Goal: Transaction & Acquisition: Download file/media

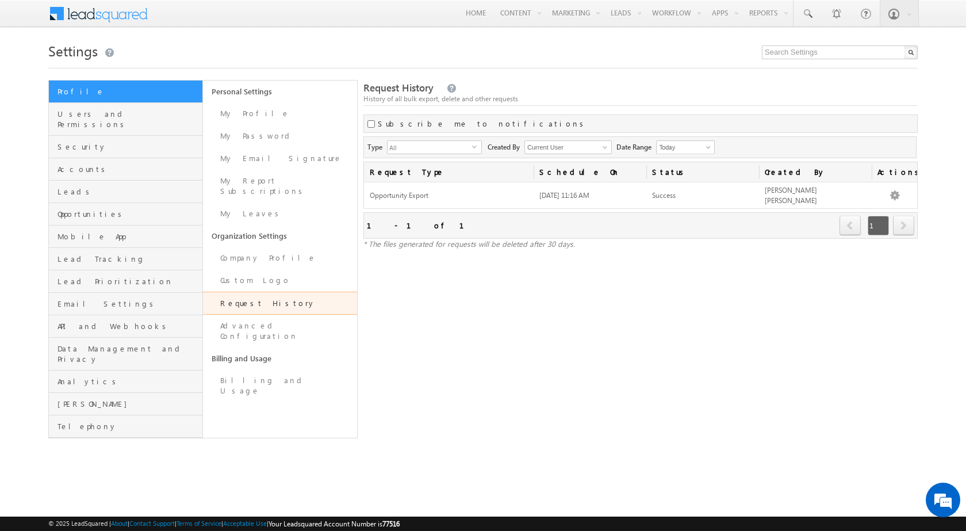
click at [601, 420] on div "Request History History of all bulk export, delete and other requests Subscribe…" at bounding box center [640, 259] width 554 height 358
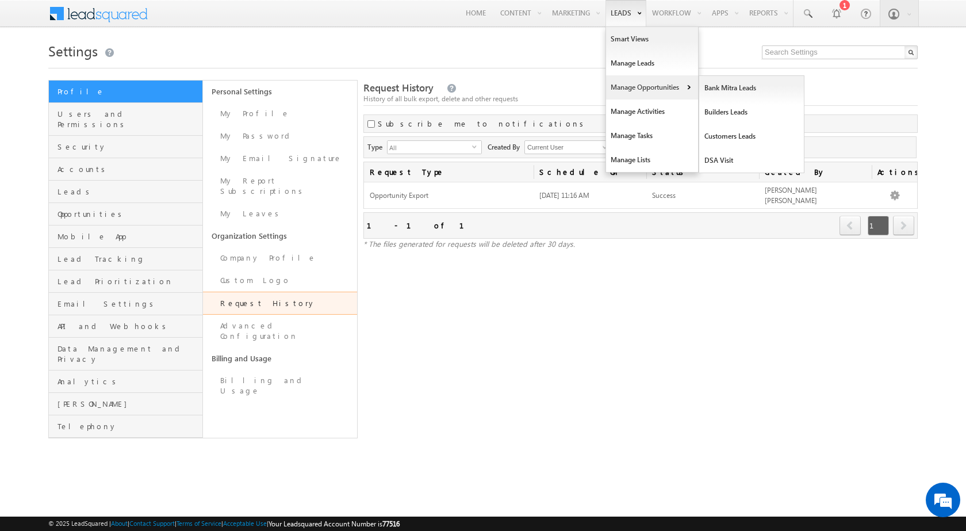
click at [634, 94] on link "Manage Opportunities" at bounding box center [652, 87] width 92 height 24
click at [714, 138] on link "Customers Leads" at bounding box center [751, 136] width 105 height 24
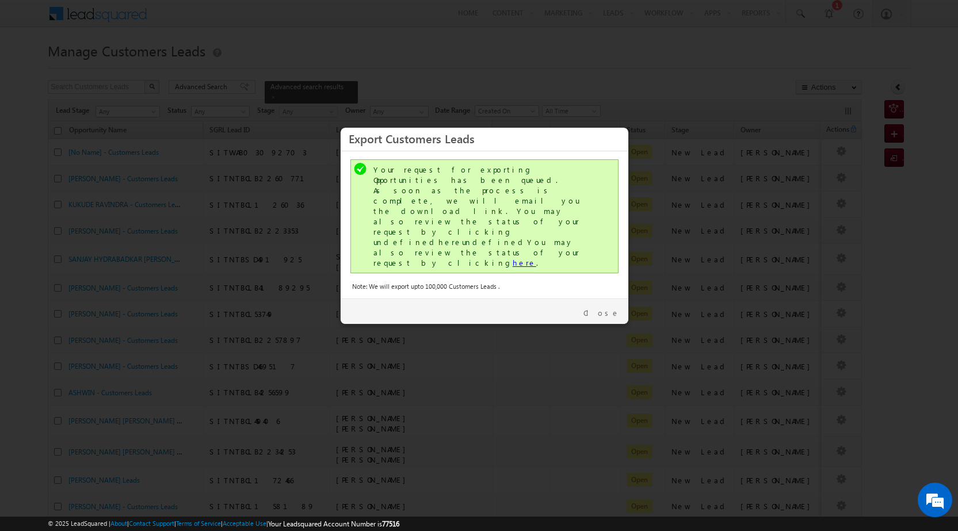
click at [512, 258] on link "here" at bounding box center [524, 263] width 24 height 10
click at [610, 308] on link "Close" at bounding box center [601, 313] width 36 height 10
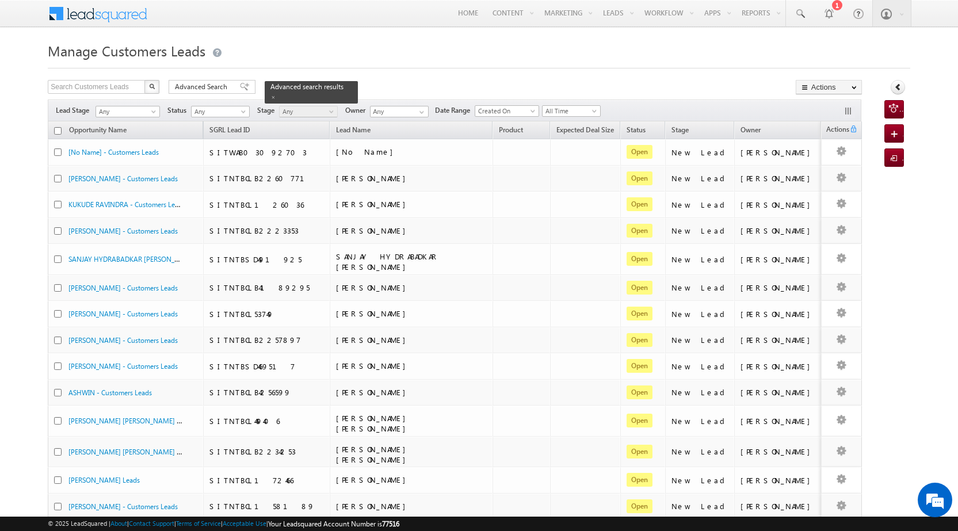
click at [642, 40] on h1 "Manage Customers Leads" at bounding box center [479, 50] width 862 height 22
click at [196, 88] on span "Advanced Search" at bounding box center [203, 87] width 56 height 10
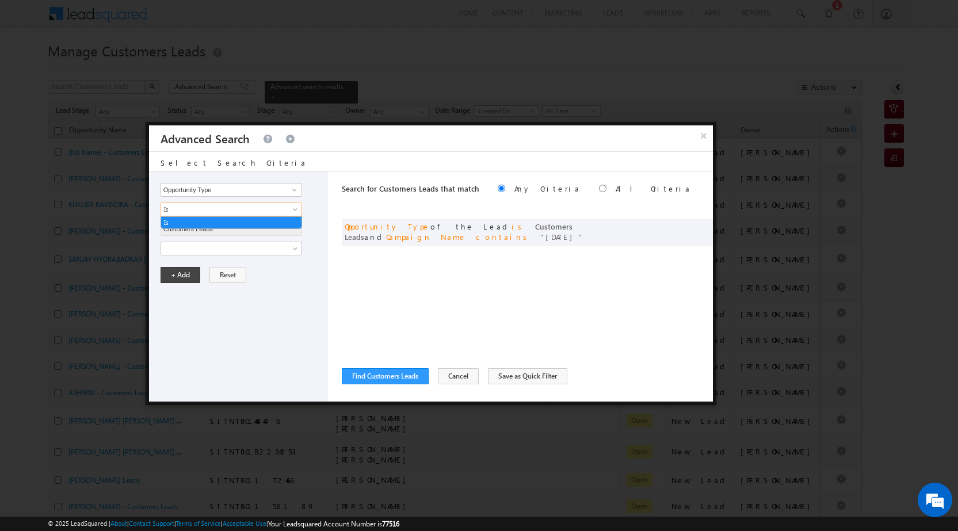
click at [276, 207] on span "Is" at bounding box center [223, 209] width 125 height 10
click at [315, 174] on div "Opportunity Type Lead Owner Sales Group Prospect Id Address 1 Address 2 Age Ass…" at bounding box center [238, 286] width 178 height 230
click at [370, 371] on button "Find Customers Leads" at bounding box center [385, 376] width 87 height 16
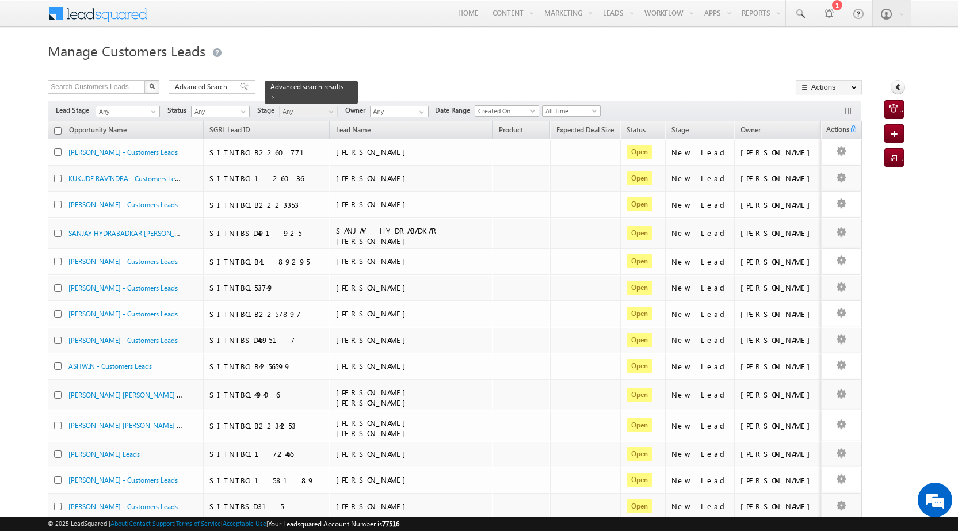
click at [833, 88] on div "Select Columns" at bounding box center [867, 92] width 76 height 10
click at [830, 114] on link "Export Customers Leads" at bounding box center [828, 109] width 65 height 24
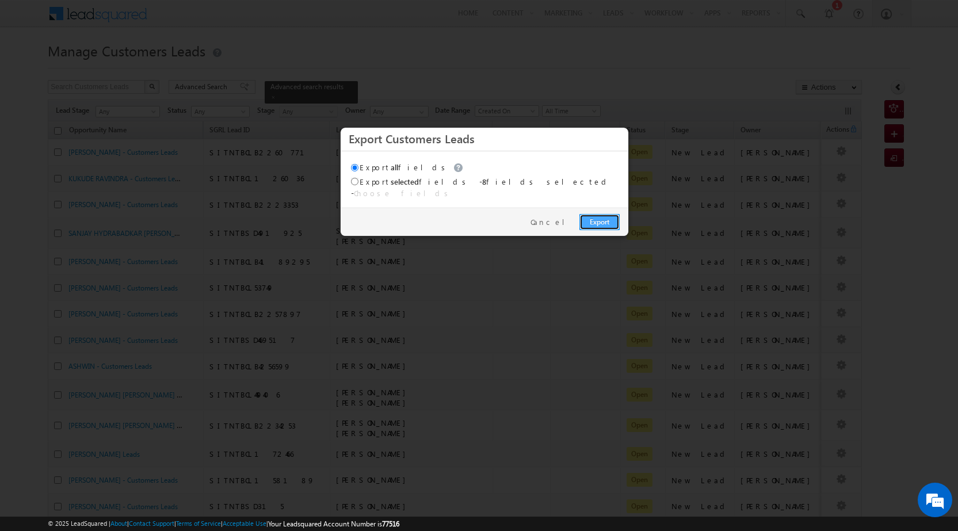
click at [608, 214] on link "Export" at bounding box center [599, 222] width 40 height 16
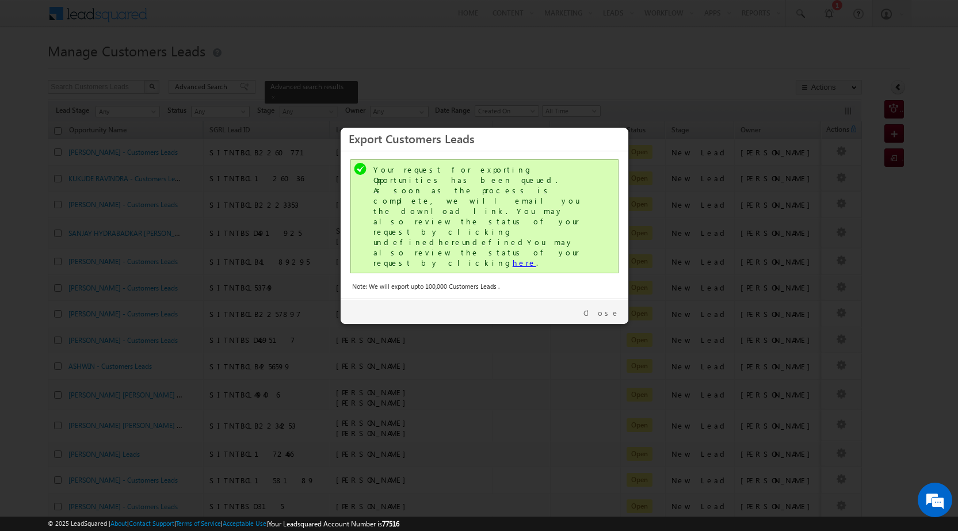
click at [512, 258] on link "here" at bounding box center [524, 263] width 24 height 10
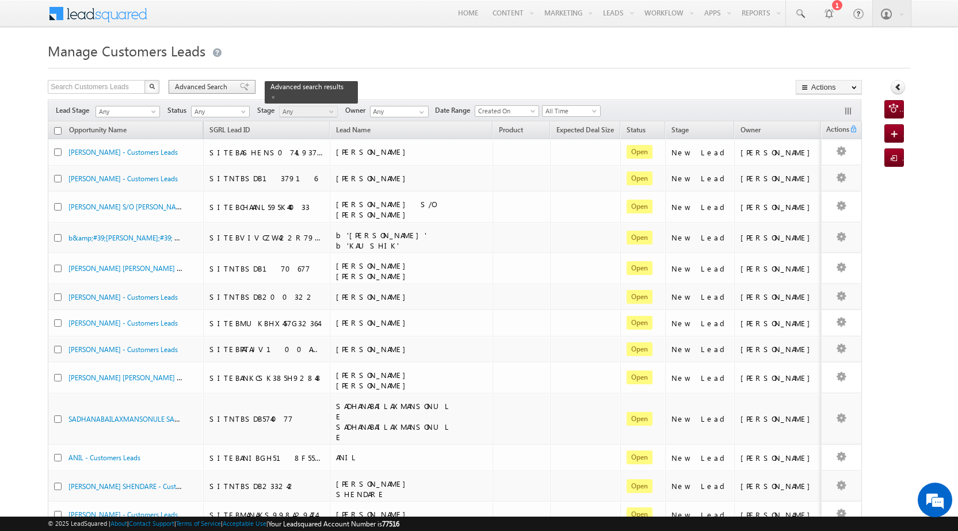
click at [221, 89] on span "Advanced Search" at bounding box center [203, 87] width 56 height 10
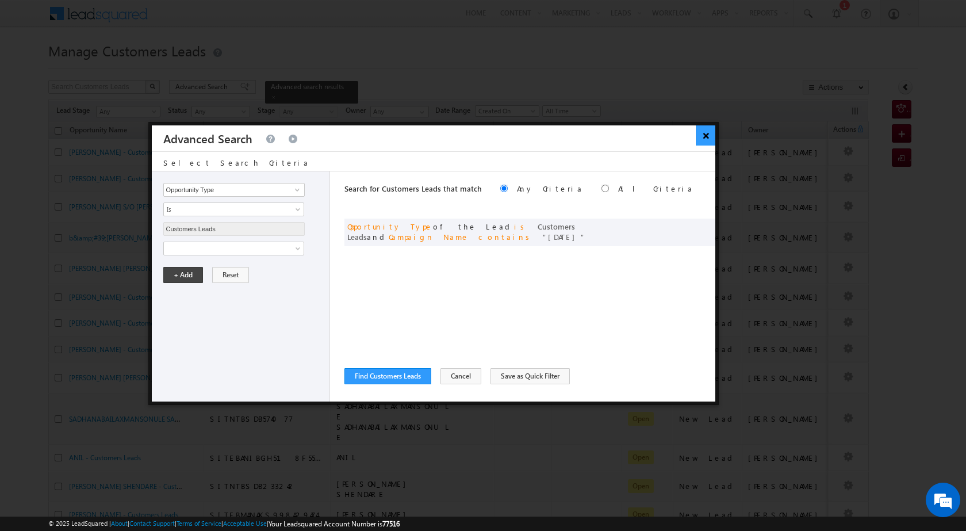
click at [704, 137] on button "×" at bounding box center [705, 135] width 19 height 20
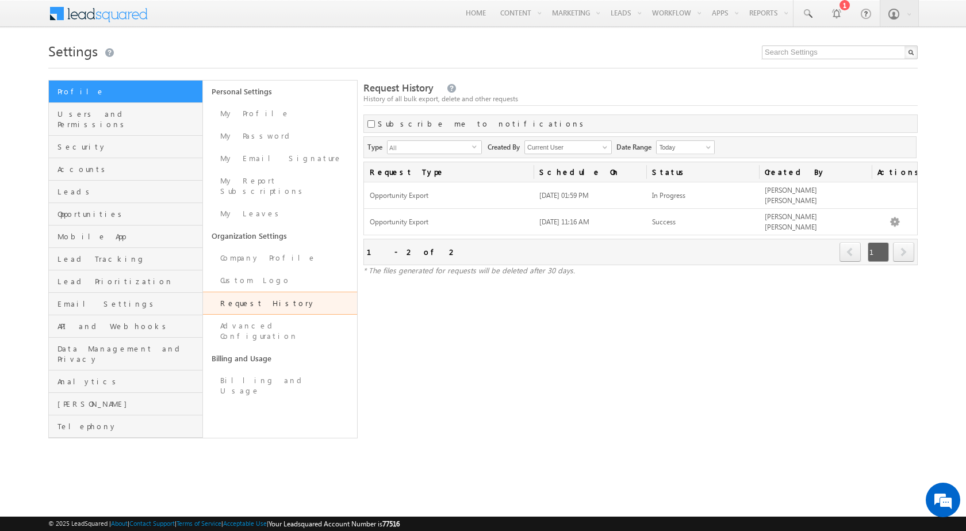
click at [749, 317] on div "Request History History of all bulk export, delete and other requests Subscribe…" at bounding box center [640, 259] width 554 height 358
click at [759, 350] on div "Request History History of all bulk export, delete and other requests Subscribe…" at bounding box center [640, 259] width 554 height 358
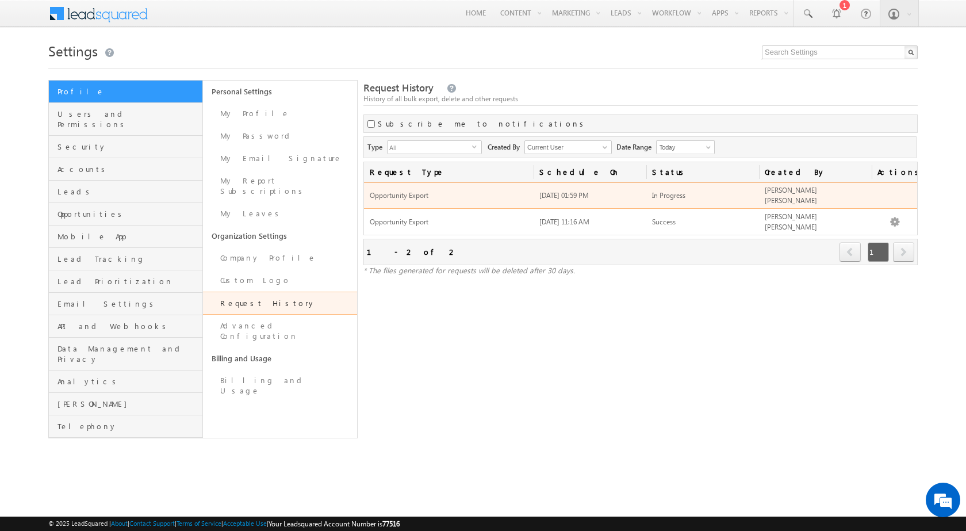
click at [899, 196] on td at bounding box center [894, 195] width 45 height 26
click at [817, 194] on span "[PERSON_NAME] [PERSON_NAME]" at bounding box center [791, 195] width 52 height 19
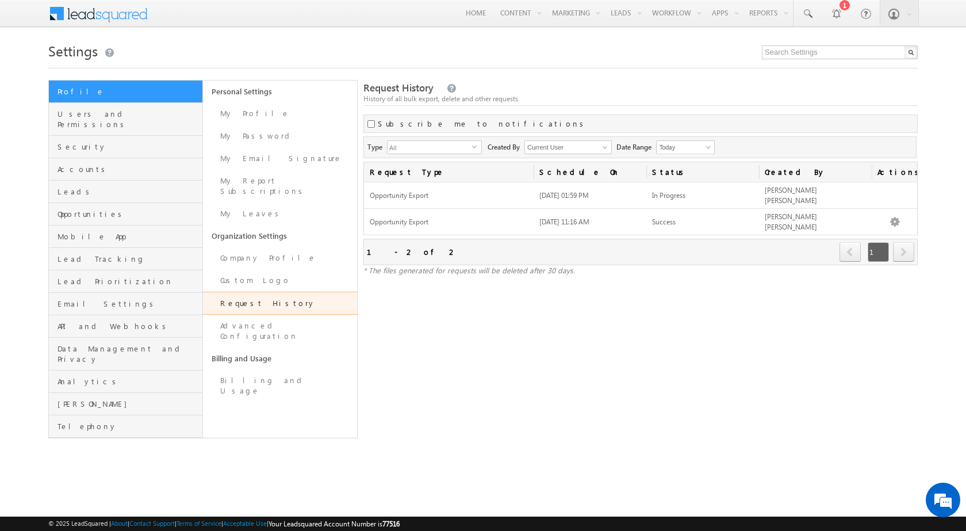
drag, startPoint x: 738, startPoint y: 361, endPoint x: 740, endPoint y: 349, distance: 12.2
click at [738, 361] on div "Request History History of all bulk export, delete and other requests Subscribe…" at bounding box center [640, 259] width 554 height 358
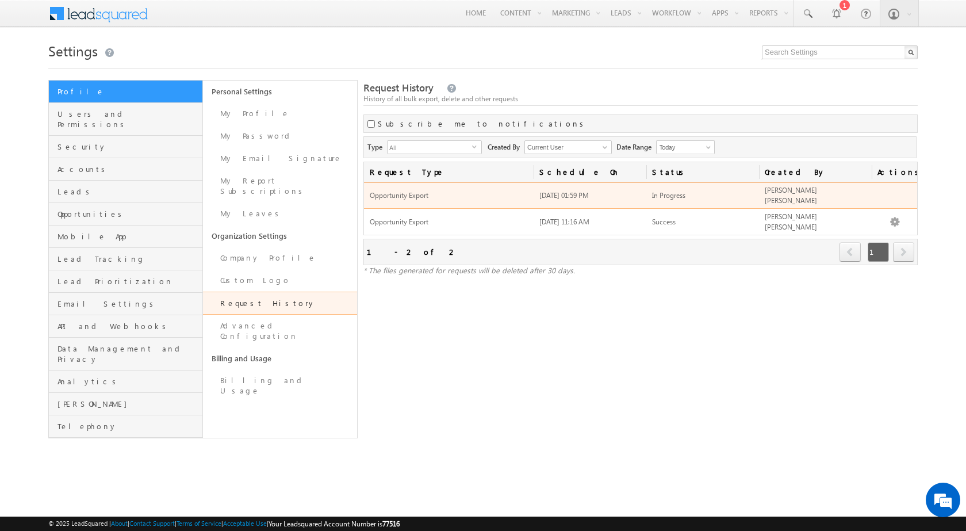
click at [899, 193] on td at bounding box center [894, 195] width 45 height 26
click at [817, 197] on span "[PERSON_NAME] [PERSON_NAME]" at bounding box center [791, 195] width 52 height 19
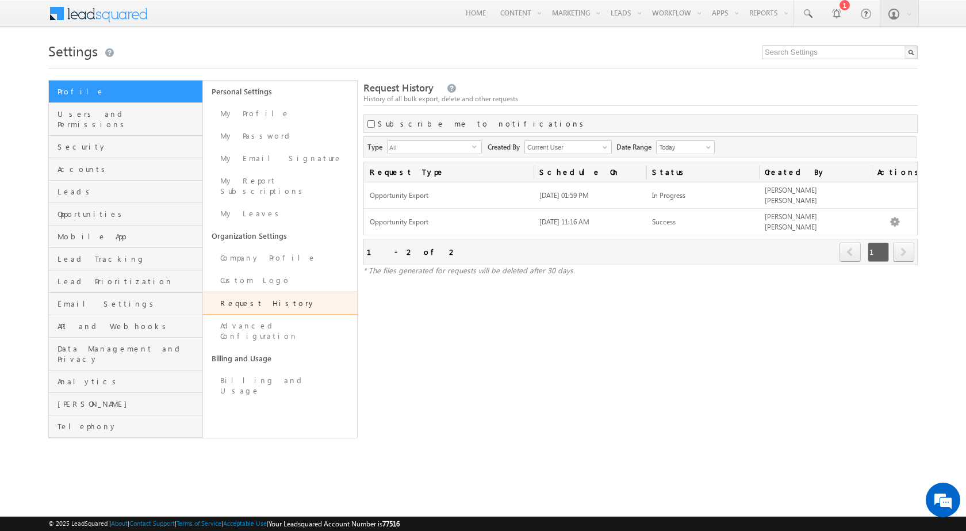
click at [778, 357] on div "Request History History of all bulk export, delete and other requests Subscribe…" at bounding box center [640, 259] width 554 height 358
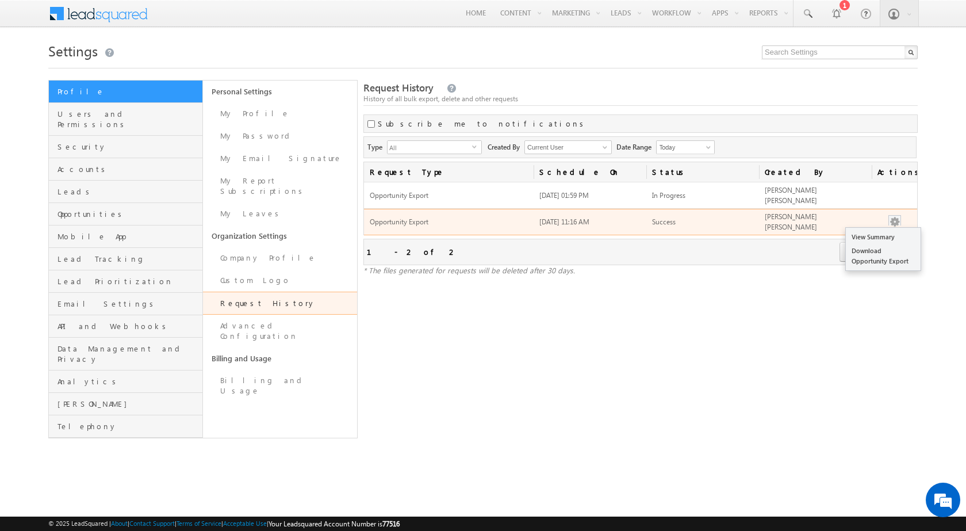
click at [897, 217] on button "button" at bounding box center [895, 222] width 12 height 12
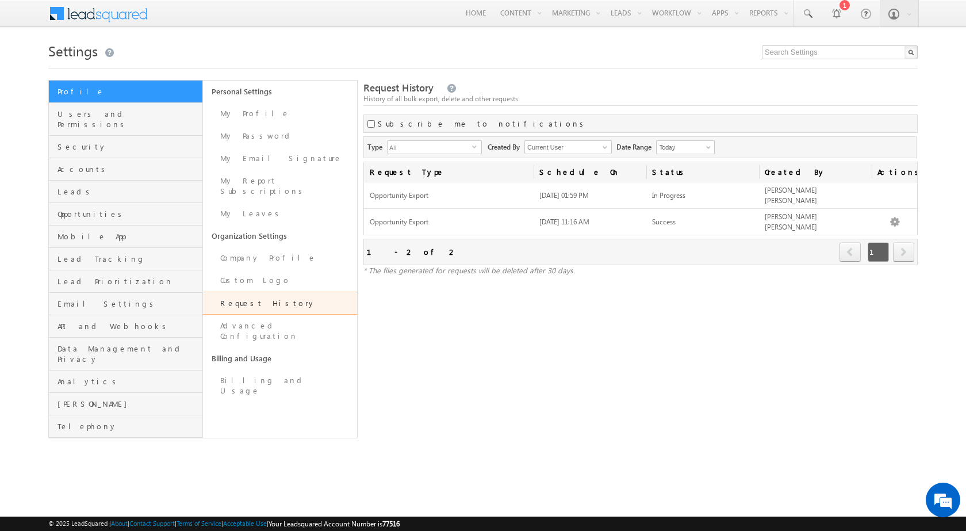
drag, startPoint x: 769, startPoint y: 312, endPoint x: 773, endPoint y: 274, distance: 37.6
click at [769, 311] on div "Request History History of all bulk export, delete and other requests Subscribe…" at bounding box center [640, 259] width 554 height 358
click at [685, 378] on div "Request History History of all bulk export, delete and other requests Subscribe…" at bounding box center [640, 259] width 554 height 358
drag, startPoint x: 702, startPoint y: 470, endPoint x: 715, endPoint y: 440, distance: 33.0
click at [702, 469] on html "Menu Javed Qamar Alimuddin An... javed .ansa ri@sg rlimi" at bounding box center [483, 242] width 966 height 484
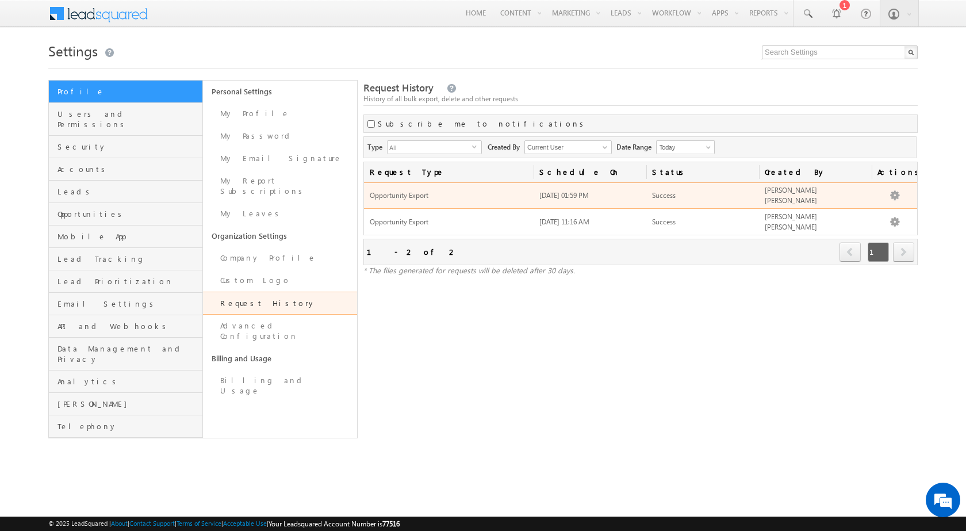
click at [898, 200] on td "View Summary Download Opportunity Export" at bounding box center [894, 195] width 45 height 26
click at [898, 197] on button "button" at bounding box center [895, 196] width 12 height 12
click at [888, 227] on link "Download Opportunity Export" at bounding box center [883, 229] width 75 height 24
